Goal: Check status: Check status

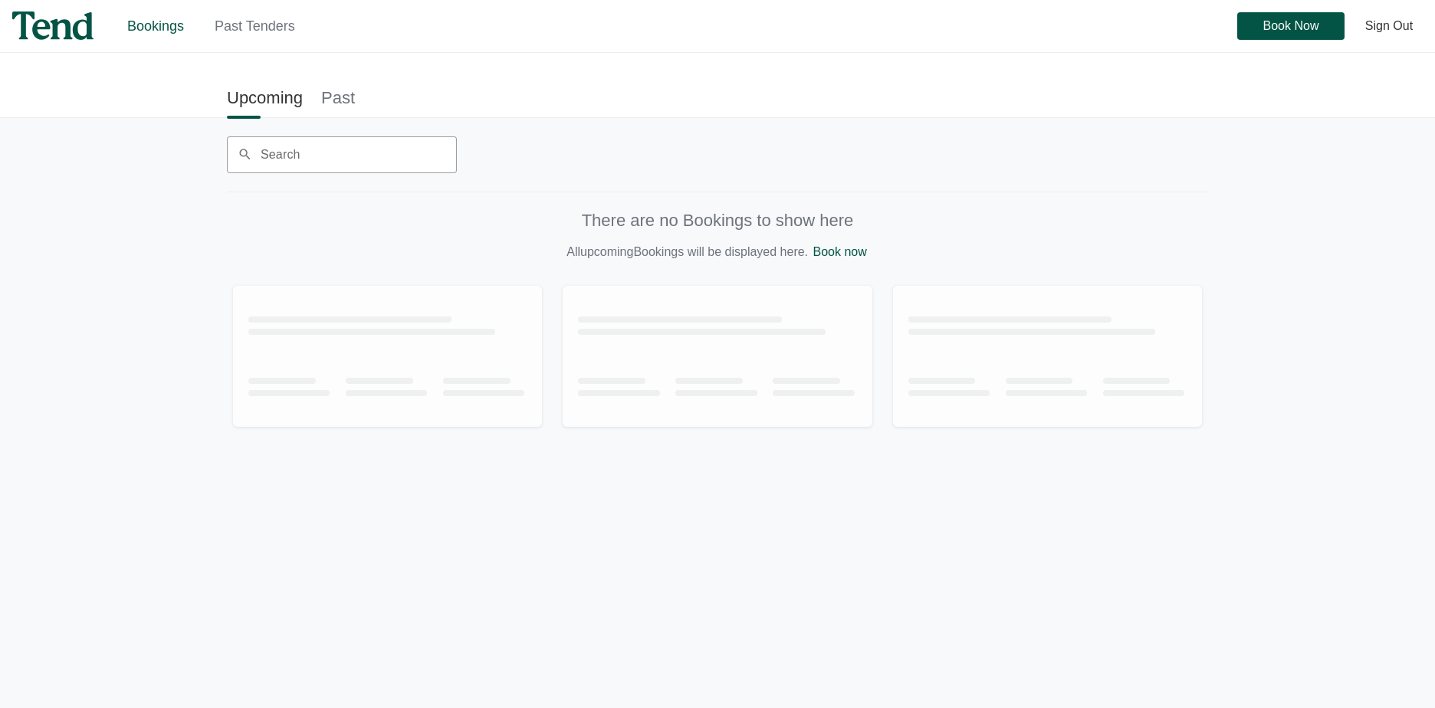
click at [327, 94] on link "Past" at bounding box center [338, 97] width 34 height 34
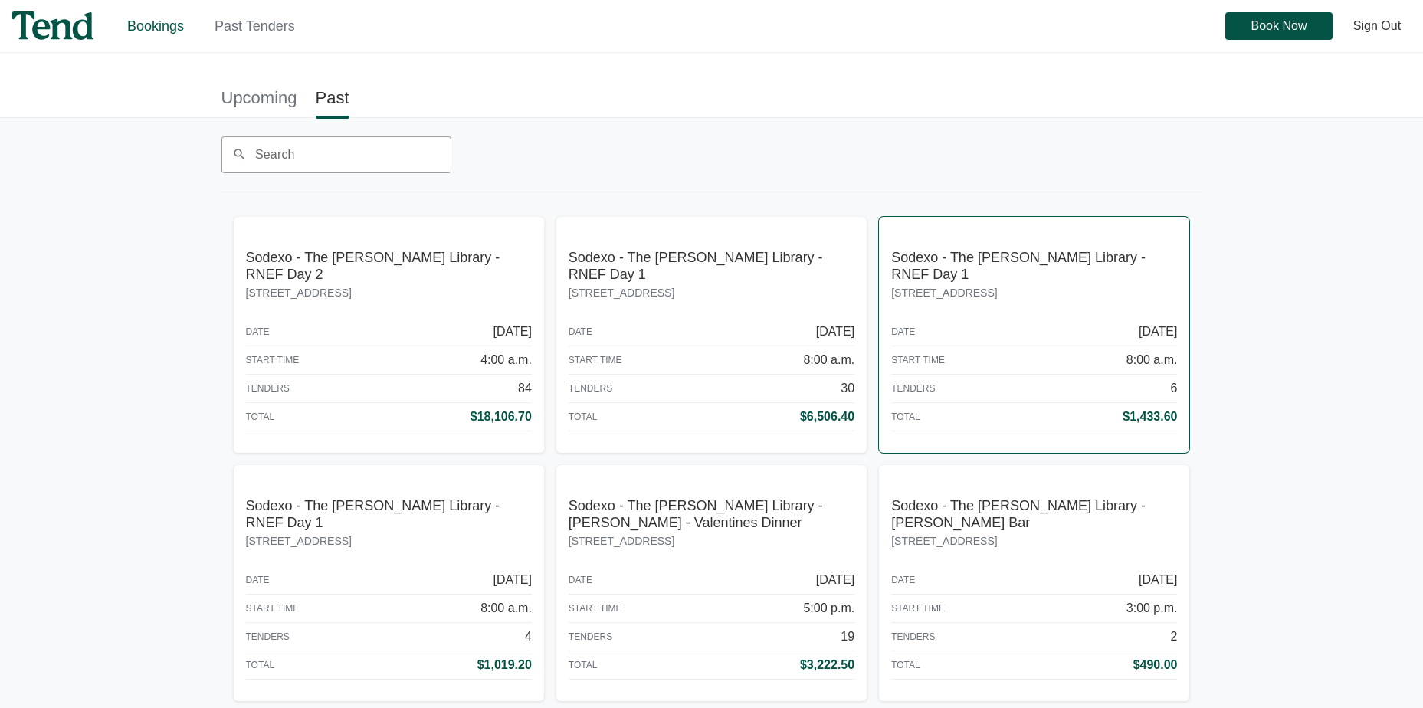
click at [969, 261] on abbr "Sodexo - The [PERSON_NAME] Library - RNEF Day 1" at bounding box center [1018, 266] width 254 height 32
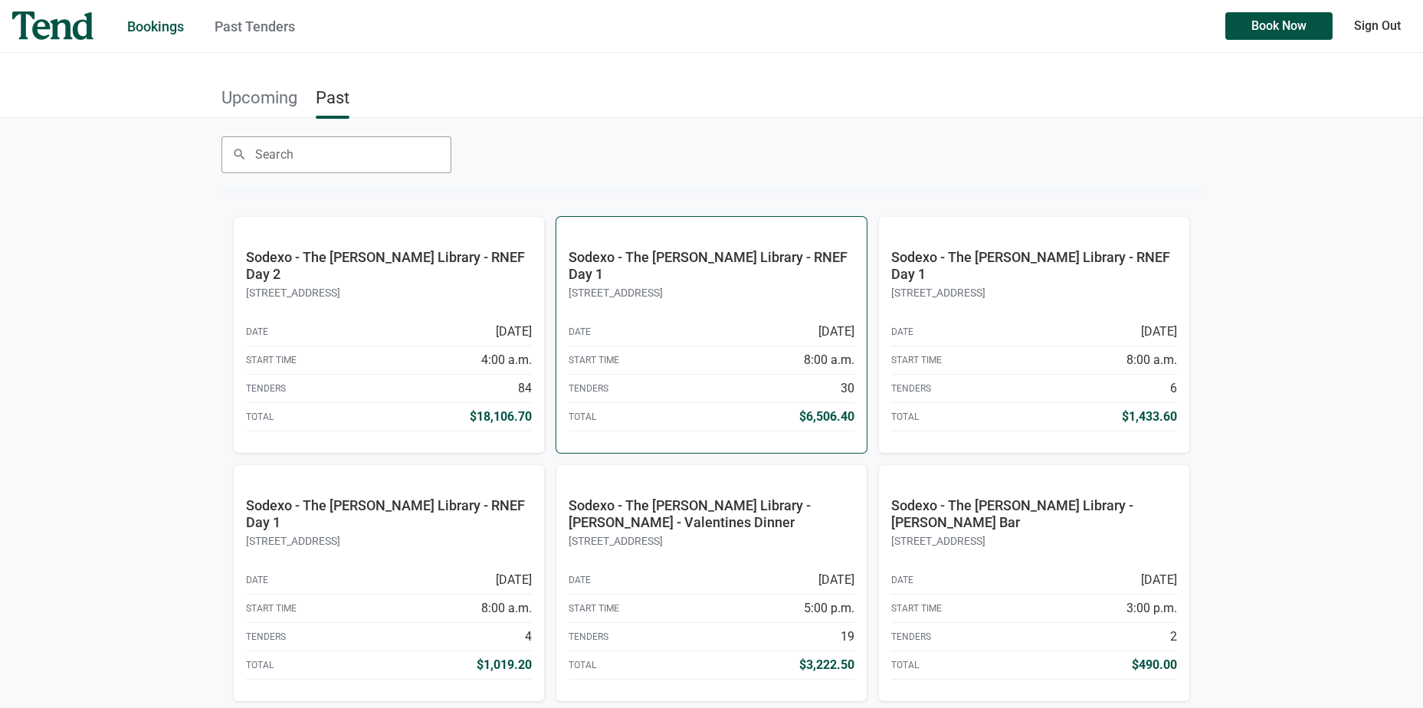
click at [768, 251] on abbr "Sodexo - The [PERSON_NAME] Library - RNEF Day 1" at bounding box center [708, 265] width 279 height 33
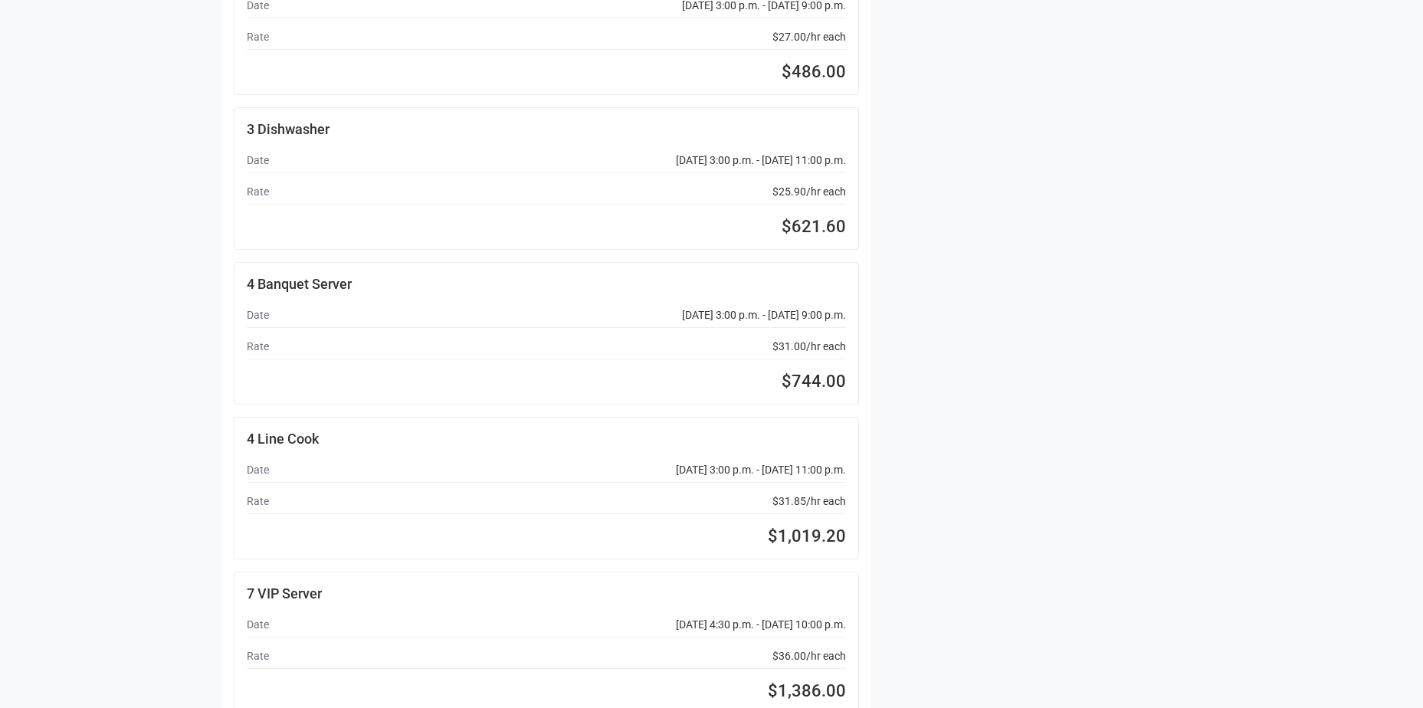
scroll to position [1042, 0]
